Goal: Transaction & Acquisition: Purchase product/service

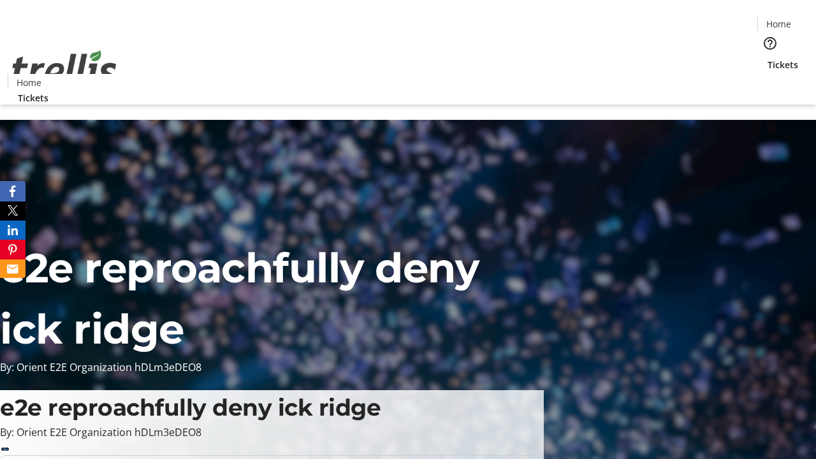
click at [768, 58] on span "Tickets" at bounding box center [783, 64] width 31 height 13
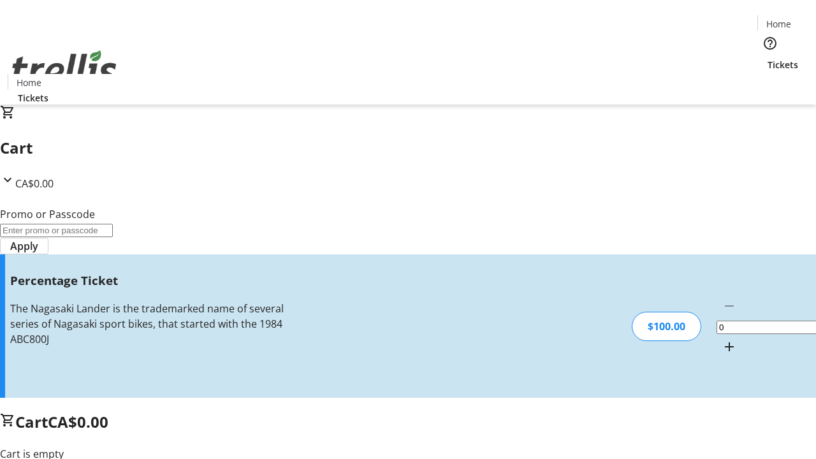
click at [722, 339] on mat-icon "Increment by one" at bounding box center [729, 346] width 15 height 15
type input "1"
type input "FOO"
